Goal: Find specific page/section: Find specific page/section

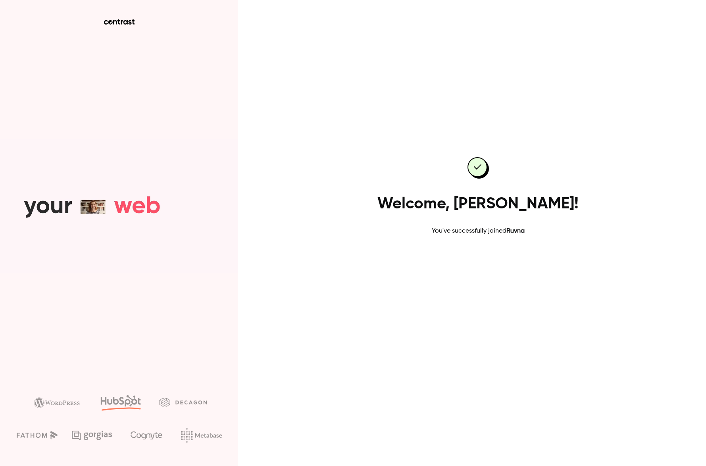
click at [488, 260] on link "Go to dashboard" at bounding box center [477, 261] width 67 height 19
